Goal: Transaction & Acquisition: Purchase product/service

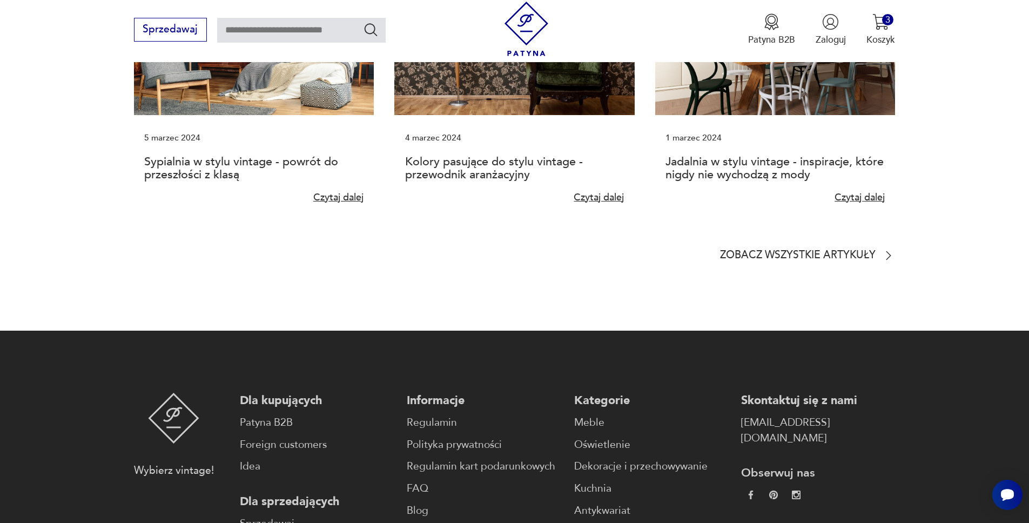
scroll to position [3038, 0]
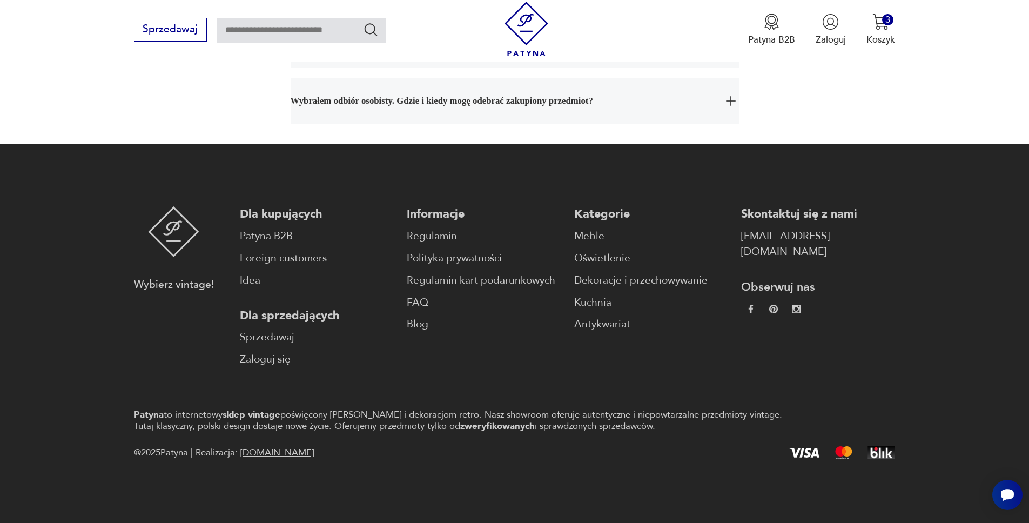
scroll to position [3038, 0]
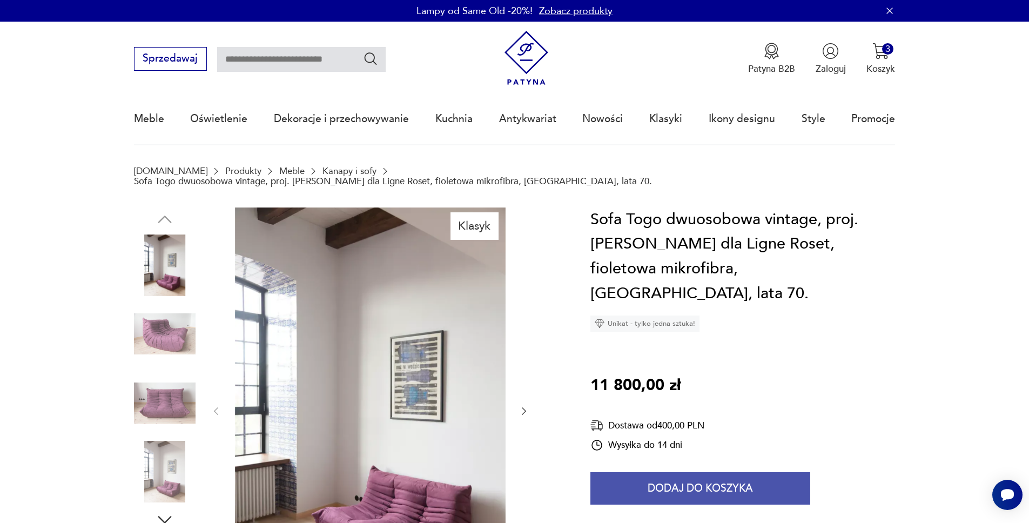
click at [690, 472] on button "Dodaj do koszyka" at bounding box center [700, 488] width 220 height 32
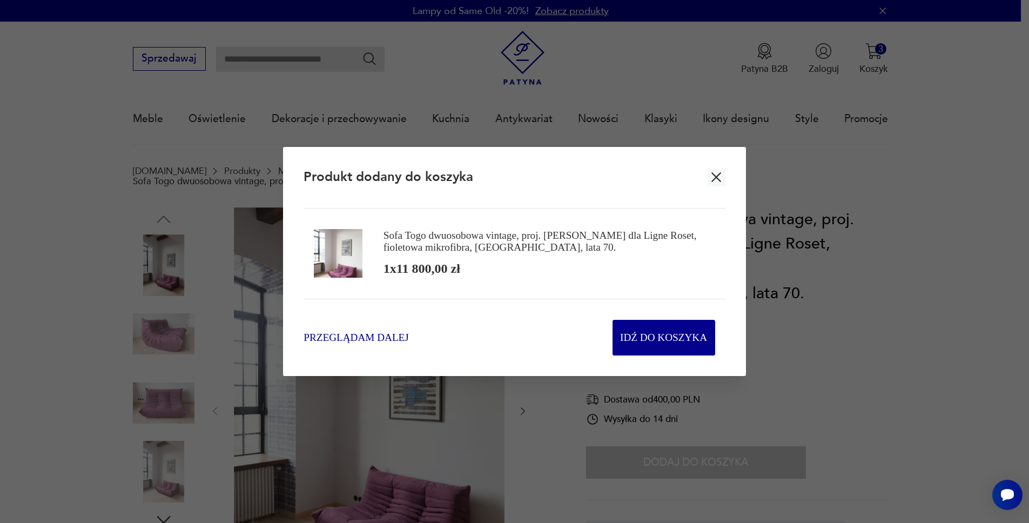
click at [390, 332] on span "Przeglądam dalej" at bounding box center [356, 337] width 105 height 15
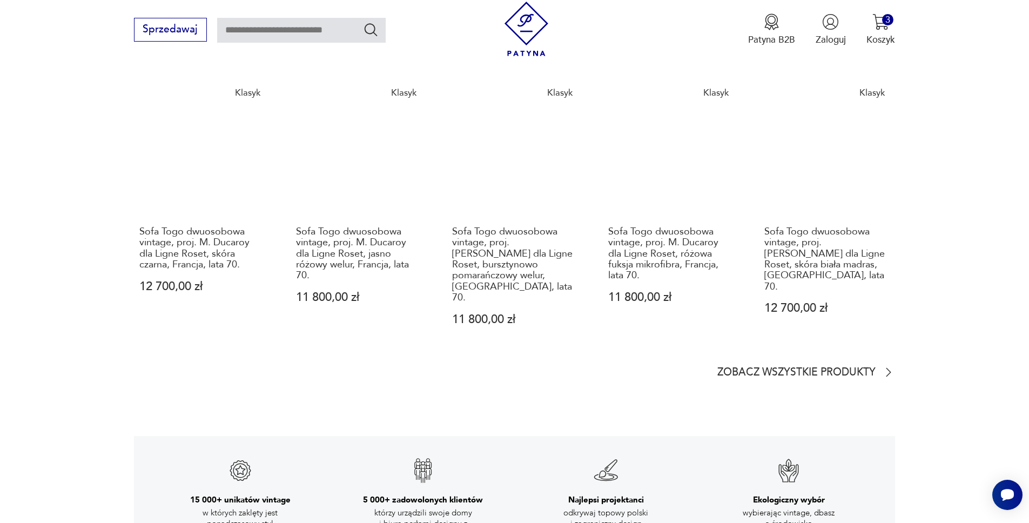
scroll to position [1813, 0]
